Goal: Find specific page/section

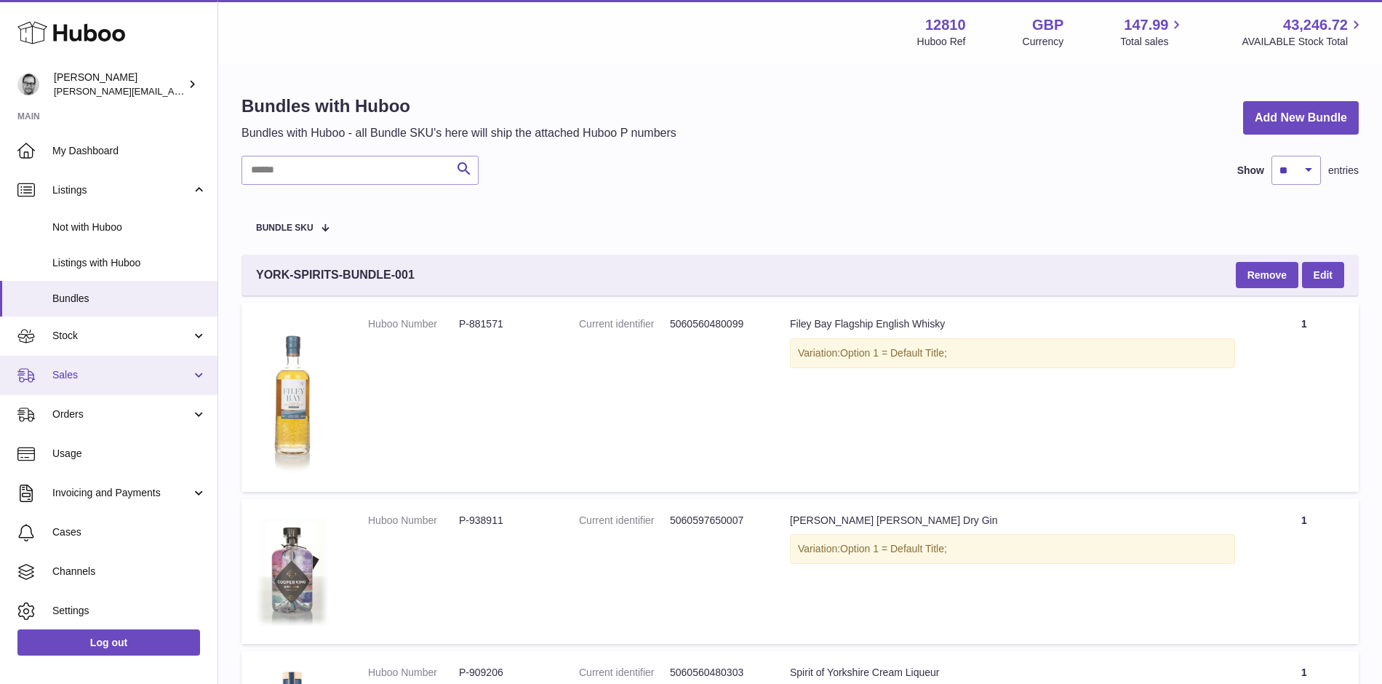
click at [70, 381] on span "Sales" at bounding box center [121, 375] width 139 height 14
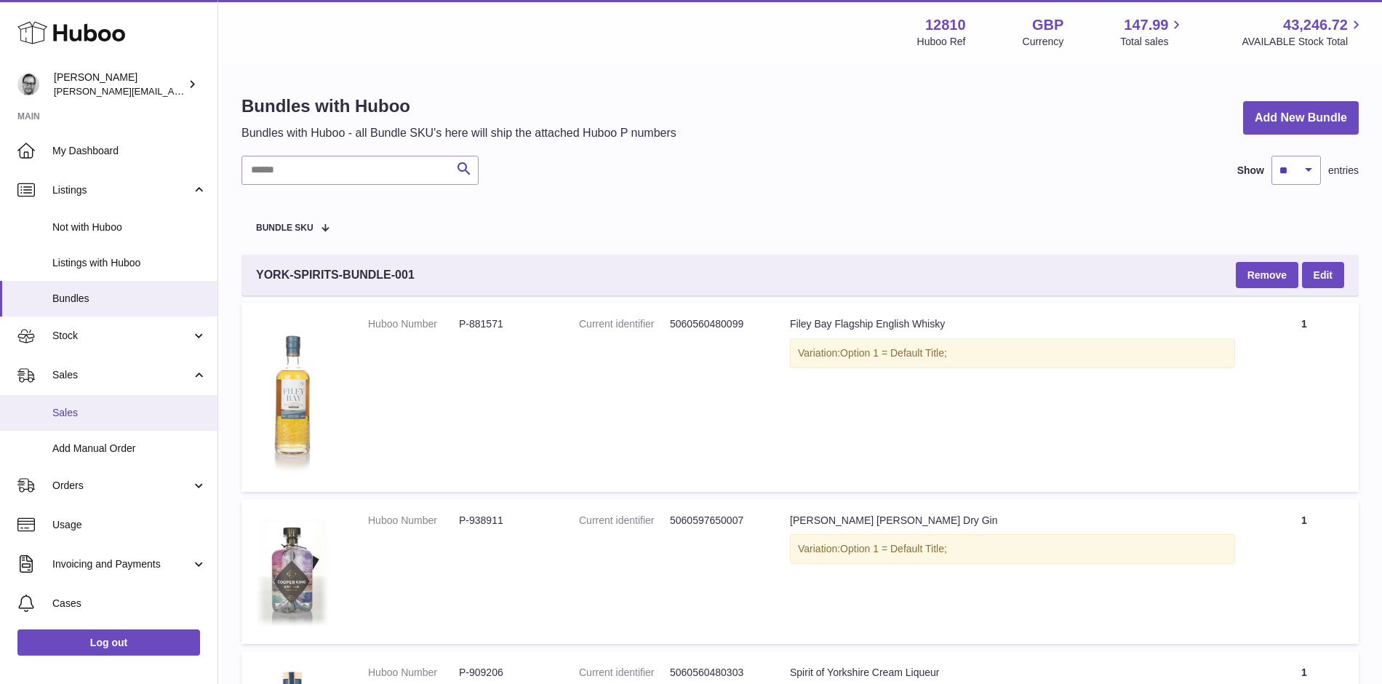
click at [79, 415] on span "Sales" at bounding box center [129, 413] width 154 height 14
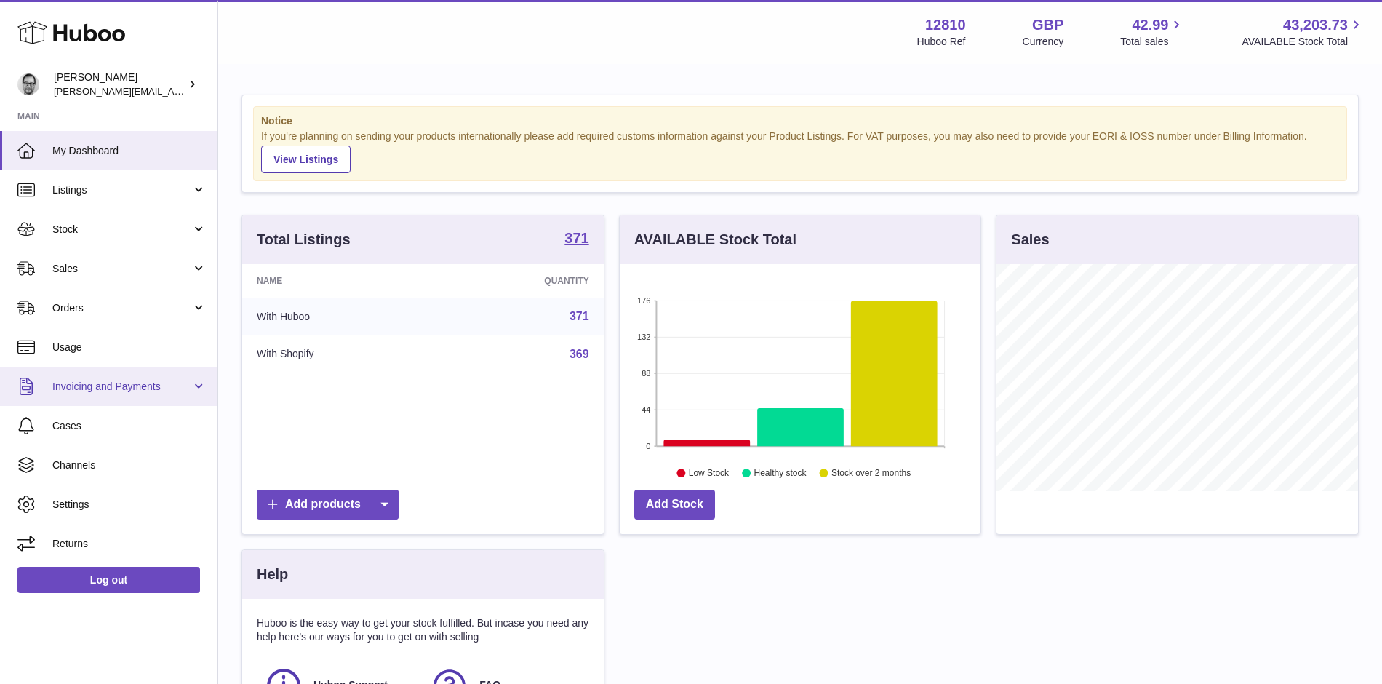
scroll to position [227, 361]
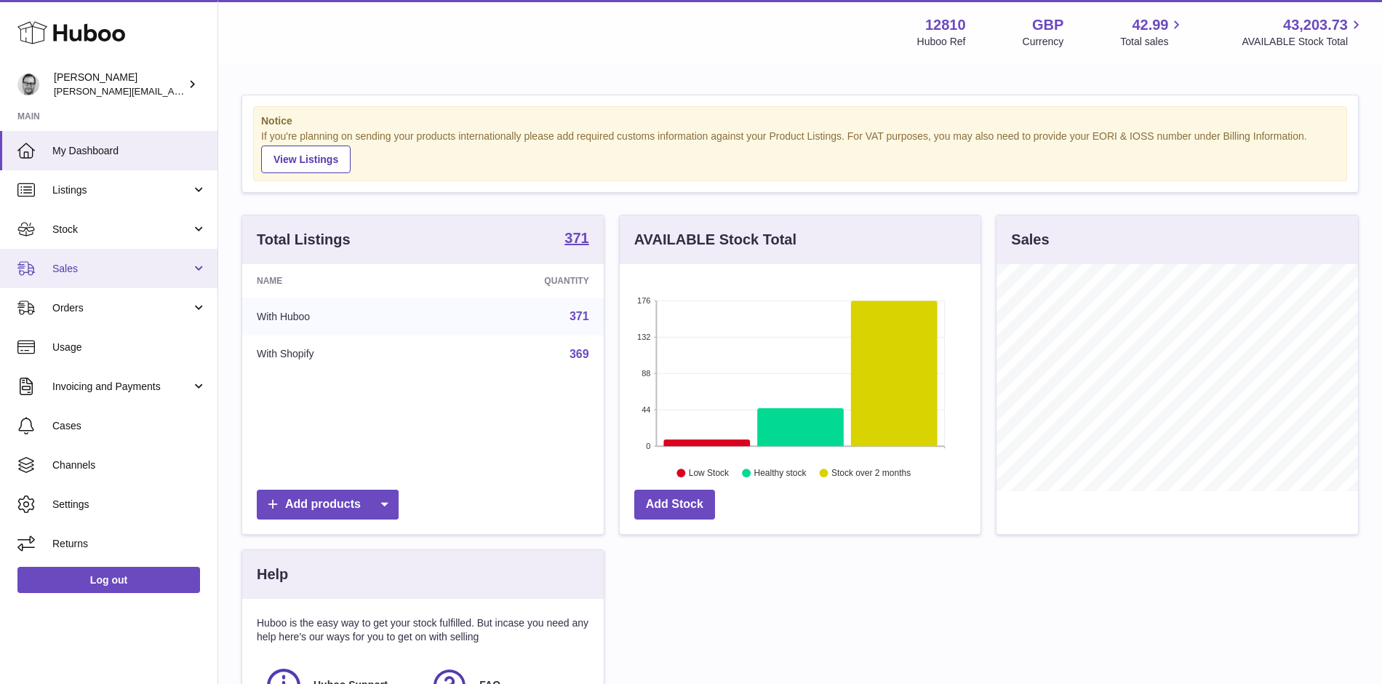
click at [79, 276] on link "Sales" at bounding box center [109, 268] width 218 height 39
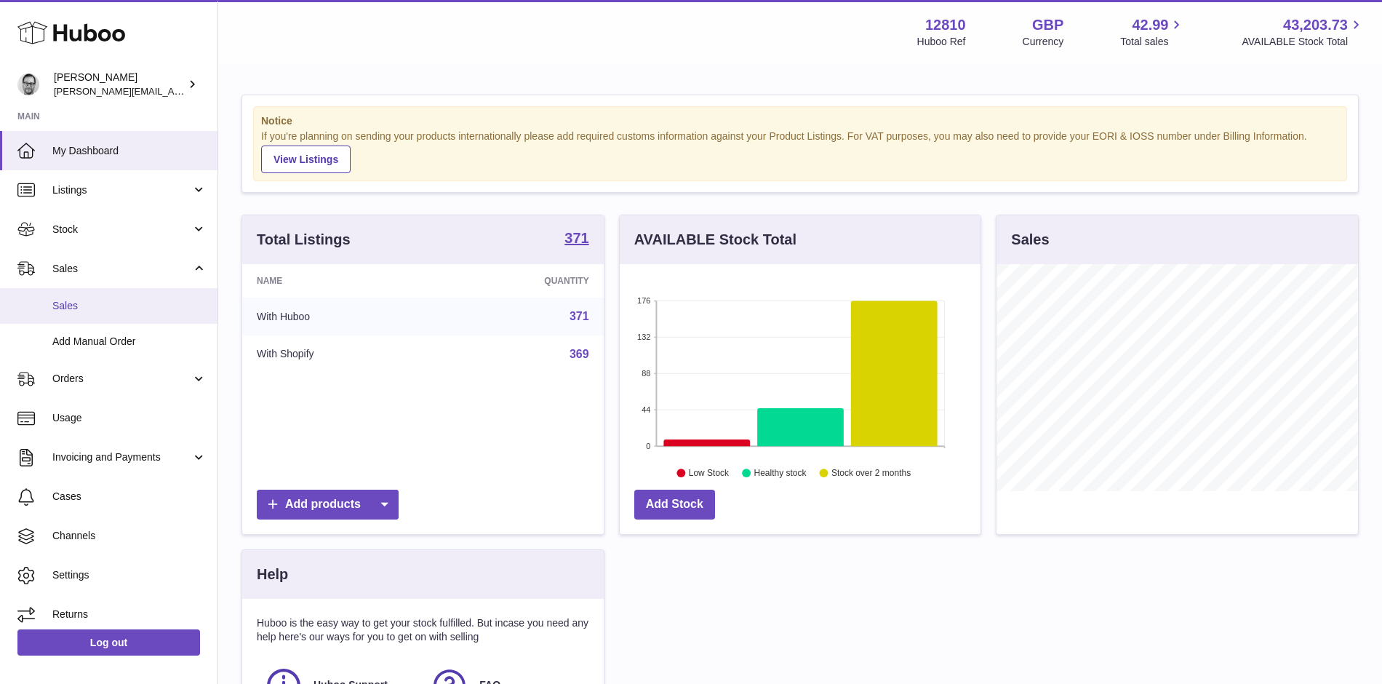
click at [78, 310] on span "Sales" at bounding box center [129, 306] width 154 height 14
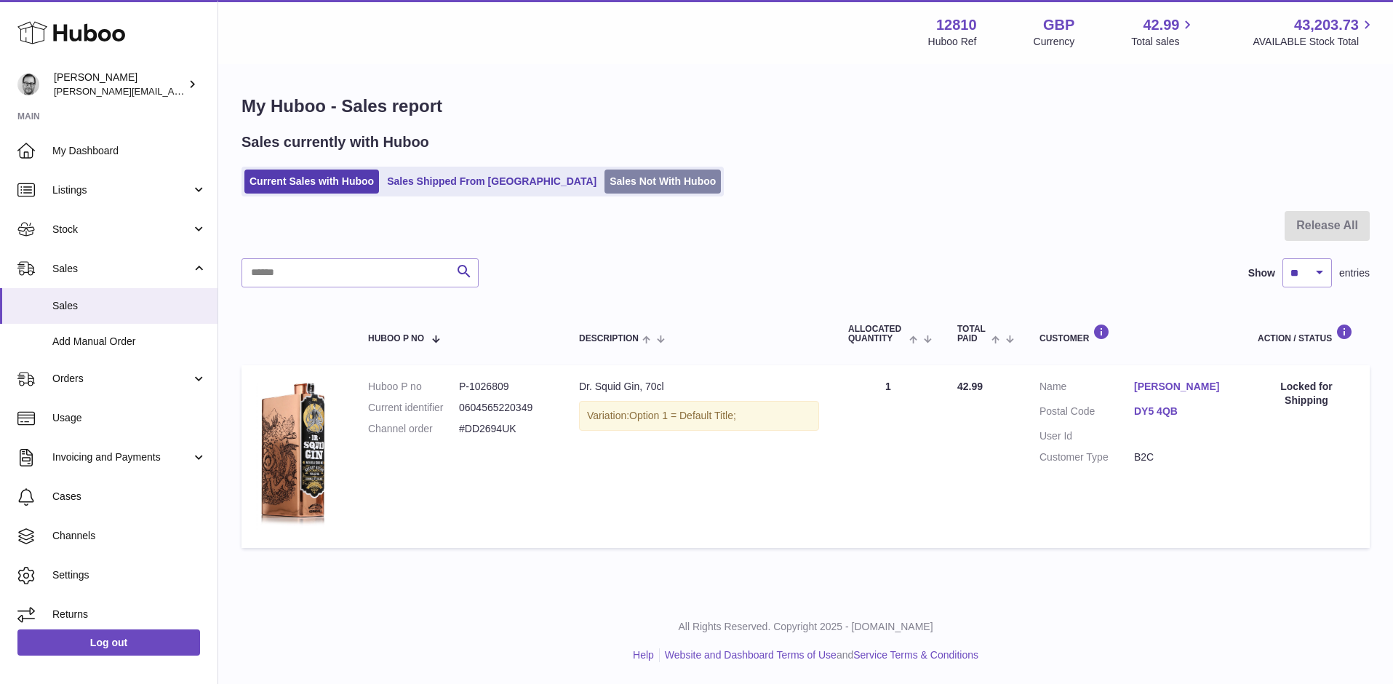
click at [605, 183] on link "Sales Not With Huboo" at bounding box center [663, 182] width 116 height 24
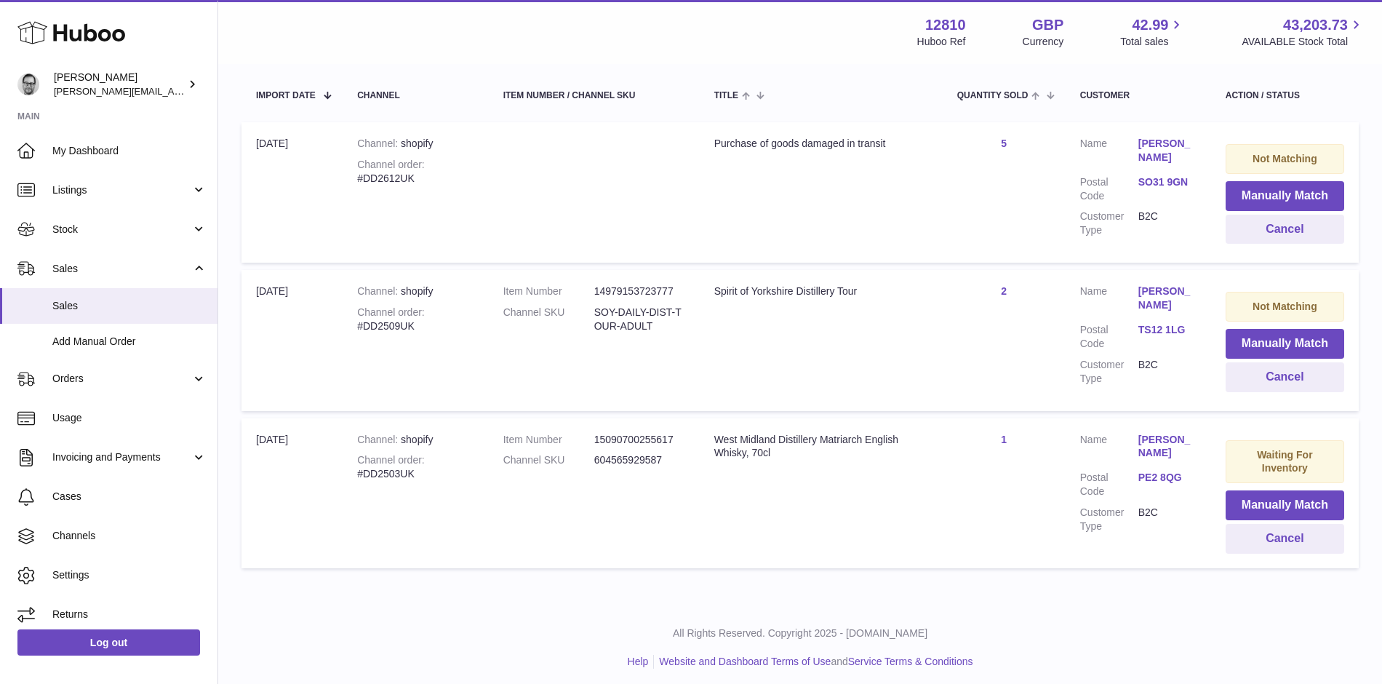
scroll to position [273, 0]
